Goal: Information Seeking & Learning: Learn about a topic

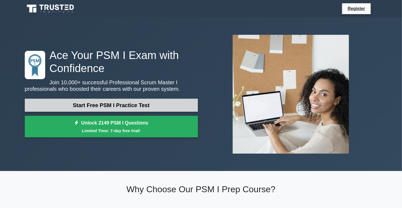
click at [152, 103] on link "Start Free PSM I Practice Test" at bounding box center [111, 105] width 173 height 13
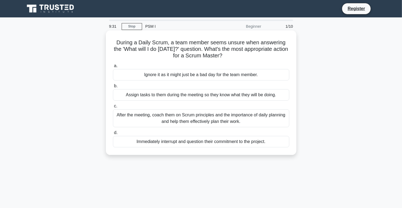
click at [231, 120] on div "After the meeting, coach them on Scrum principles and the importance of daily p…" at bounding box center [201, 119] width 177 height 18
click at [113, 108] on input "c. After the meeting, coach them on Scrum principles and the importance of dail…" at bounding box center [113, 107] width 0 height 4
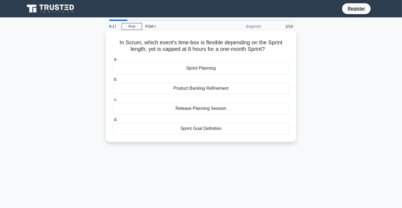
click at [255, 69] on div "Sprint Planning" at bounding box center [201, 68] width 177 height 11
click at [113, 61] on input "a. Sprint Planning" at bounding box center [113, 60] width 0 height 4
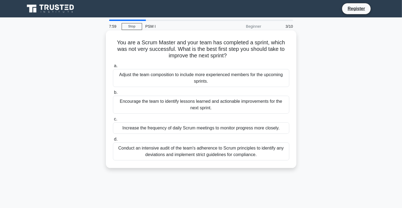
click at [234, 112] on div "Encourage the team to identify lessons learned and actionable improvements for …" at bounding box center [201, 105] width 177 height 18
click at [113, 95] on input "b. Encourage the team to identify lessons learned and actionable improvements f…" at bounding box center [113, 93] width 0 height 4
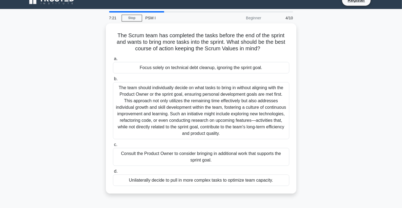
scroll to position [7, 0]
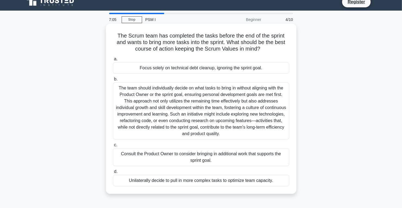
click at [260, 113] on div "The team should individually decide on what tasks to bring in without aligning …" at bounding box center [201, 111] width 177 height 57
click at [113, 81] on input "b. The team should individually decide on what tasks to bring in without aligni…" at bounding box center [113, 80] width 0 height 4
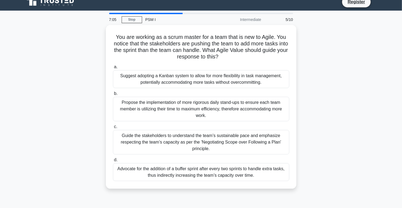
scroll to position [0, 0]
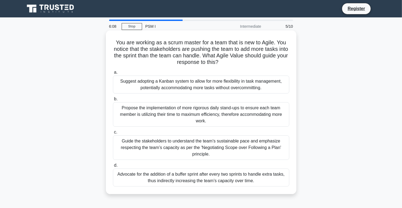
click at [264, 141] on div "Guide the stakeholders to understand the team’s sustainable pace and emphasize …" at bounding box center [201, 148] width 177 height 25
click at [113, 134] on input "c. Guide the stakeholders to understand the team’s sustainable pace and emphasi…" at bounding box center [113, 133] width 0 height 4
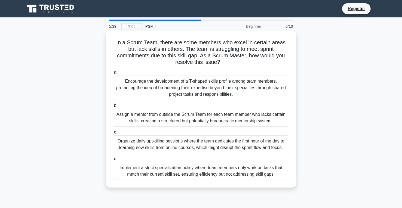
click at [260, 84] on div "Encourage the development of a T-shaped skills profile among team members, prom…" at bounding box center [201, 88] width 177 height 25
click at [113, 74] on input "a. Encourage the development of a T-shaped skills profile among team members, p…" at bounding box center [113, 73] width 0 height 4
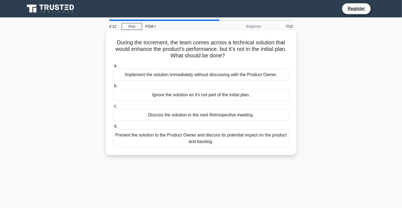
click at [279, 139] on div "Present the solution to the Product Owner and discuss its potential impact on t…" at bounding box center [201, 139] width 177 height 18
click at [113, 128] on input "d. Present the solution to the Product Owner and discuss its potential impact o…" at bounding box center [113, 127] width 0 height 4
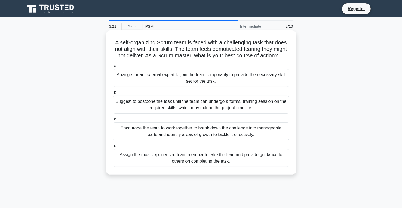
click at [266, 136] on div "Encourage the team to work together to break down the challenge into manageable…" at bounding box center [201, 132] width 177 height 18
click at [113, 121] on input "c. Encourage the team to work together to break down the challenge into managea…" at bounding box center [113, 120] width 0 height 4
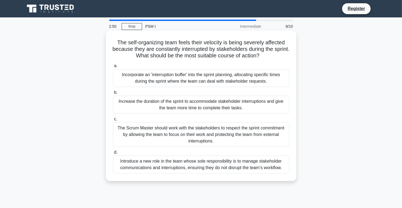
click at [269, 132] on div "The Scrum Master should work with the stakeholders to respect the sprint commit…" at bounding box center [201, 135] width 177 height 25
click at [113, 121] on input "c. The Scrum Master should work with the stakeholders to respect the sprint com…" at bounding box center [113, 120] width 0 height 4
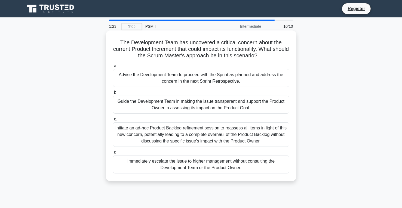
click at [259, 169] on div "Immediately escalate the issue to higher management without consulting the Deve…" at bounding box center [201, 165] width 177 height 18
click at [113, 154] on input "d. Immediately escalate the issue to higher management without consulting the D…" at bounding box center [113, 153] width 0 height 4
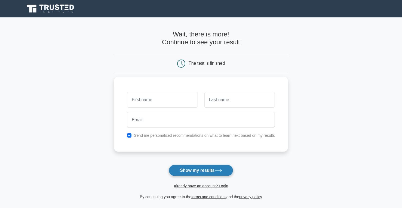
click at [208, 173] on button "Show my results" at bounding box center [201, 170] width 64 height 11
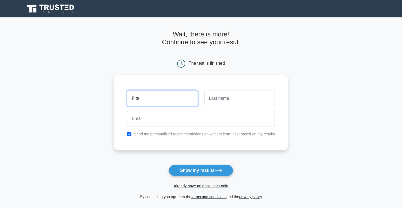
type input "Pita"
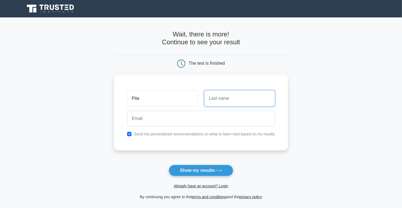
click at [222, 98] on input "text" at bounding box center [240, 99] width 71 height 16
type input "siri"
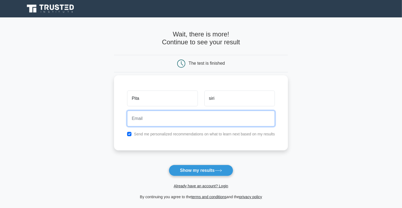
click at [206, 122] on input "email" at bounding box center [201, 119] width 148 height 16
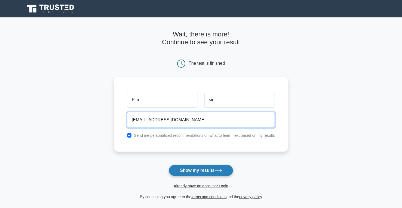
type input "[EMAIL_ADDRESS][DOMAIN_NAME]"
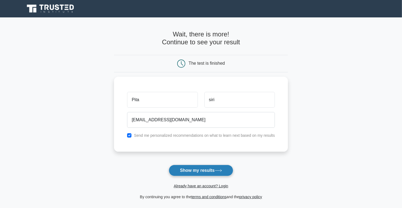
click at [214, 168] on button "Show my results" at bounding box center [201, 170] width 64 height 11
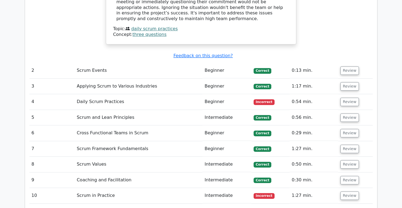
scroll to position [687, 0]
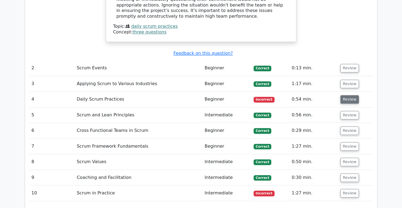
click at [351, 95] on button "Review" at bounding box center [350, 99] width 19 height 8
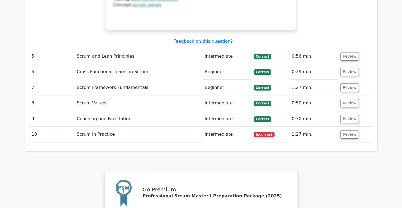
scroll to position [1032, 0]
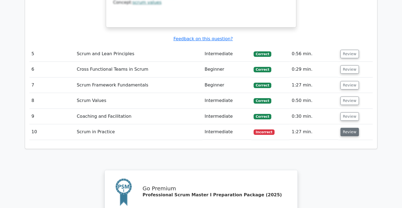
click at [343, 128] on button "Review" at bounding box center [350, 132] width 19 height 8
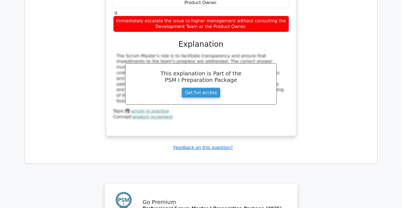
scroll to position [1302, 0]
